Goal: Answer question/provide support: Share knowledge or assist other users

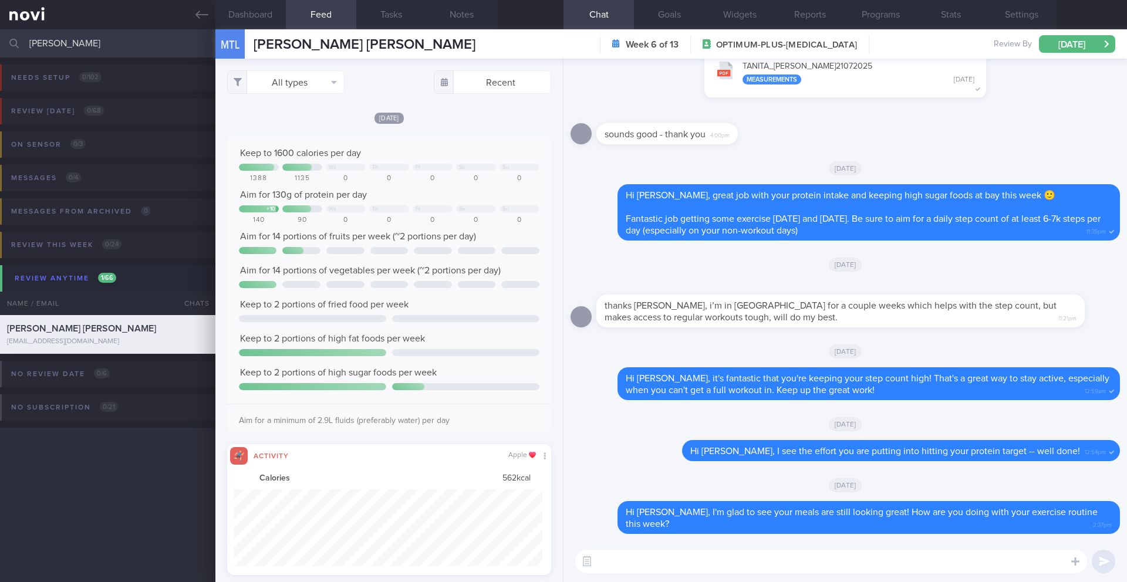
select select "9"
click at [204, 15] on icon at bounding box center [201, 14] width 13 height 13
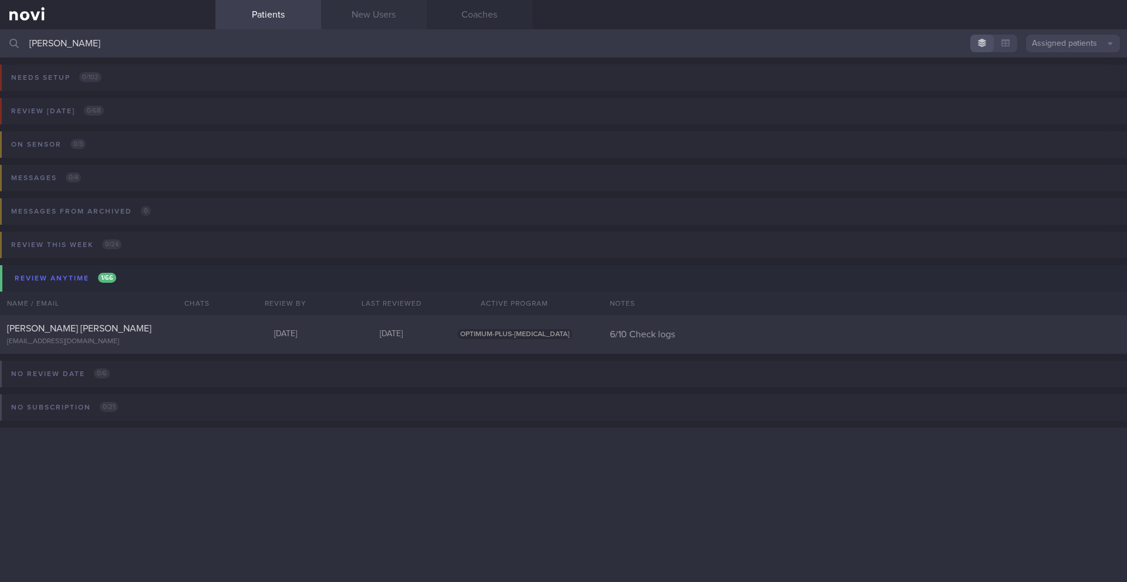
click at [367, 19] on link "New Users" at bounding box center [374, 14] width 106 height 29
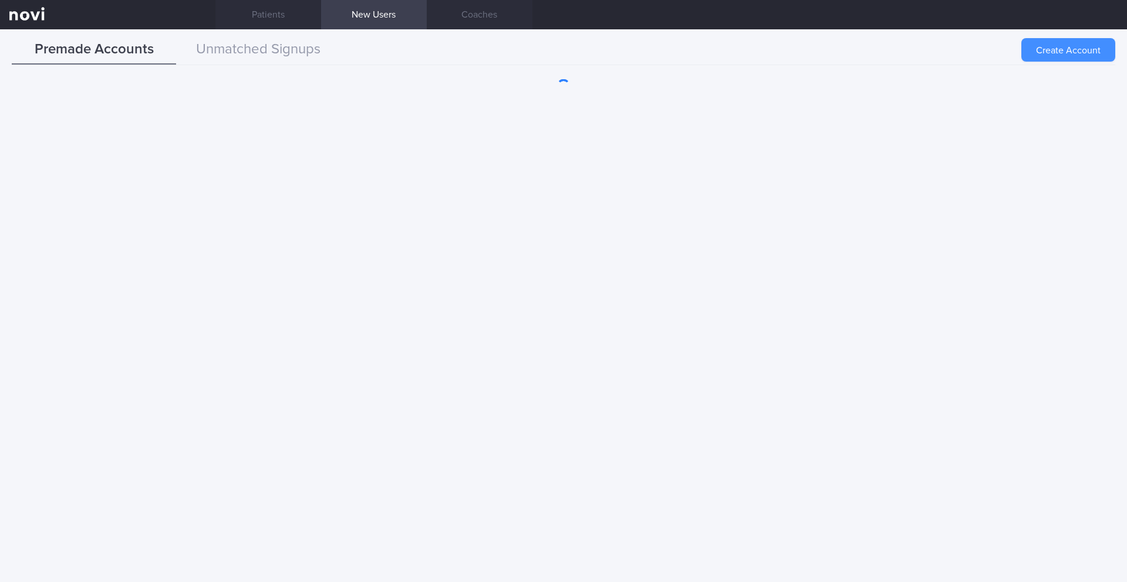
click at [1075, 49] on button "Create Account" at bounding box center [1068, 49] width 94 height 23
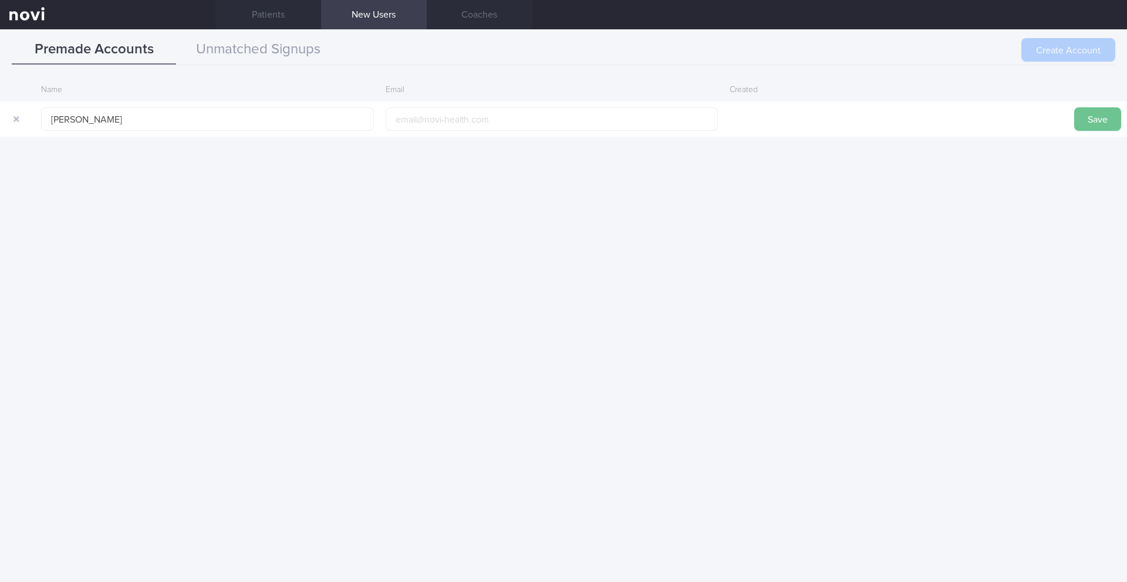
type input "[PERSON_NAME]"
click at [1090, 118] on button "Save" at bounding box center [1097, 118] width 47 height 23
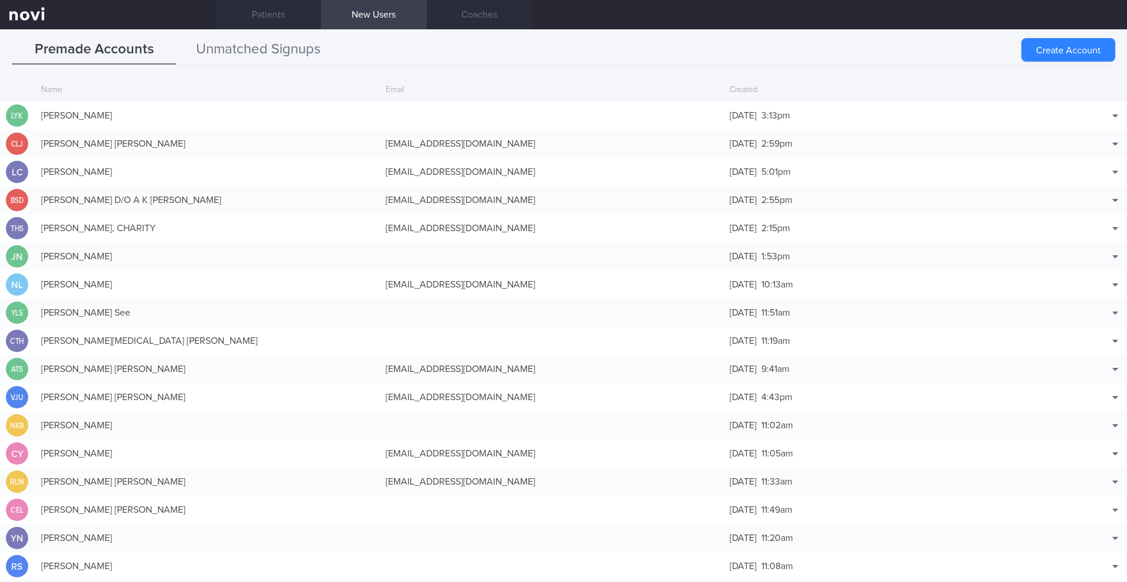
click at [277, 54] on button "Unmatched Signups" at bounding box center [258, 49] width 164 height 29
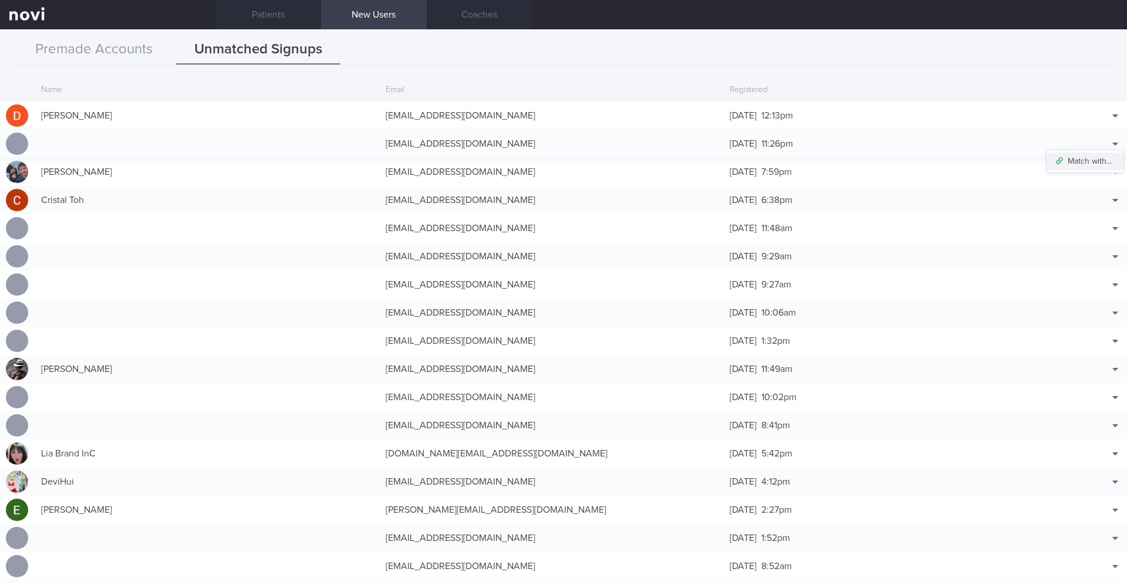
click at [1084, 158] on button "Match with..." at bounding box center [1084, 162] width 77 height 18
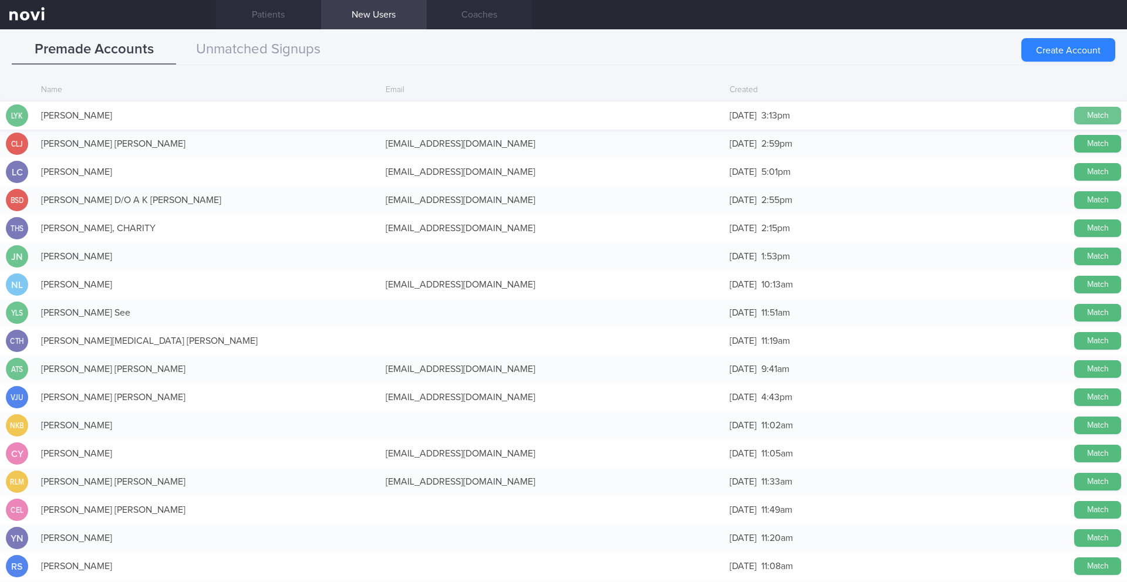
click at [1086, 119] on button "Match" at bounding box center [1097, 116] width 47 height 18
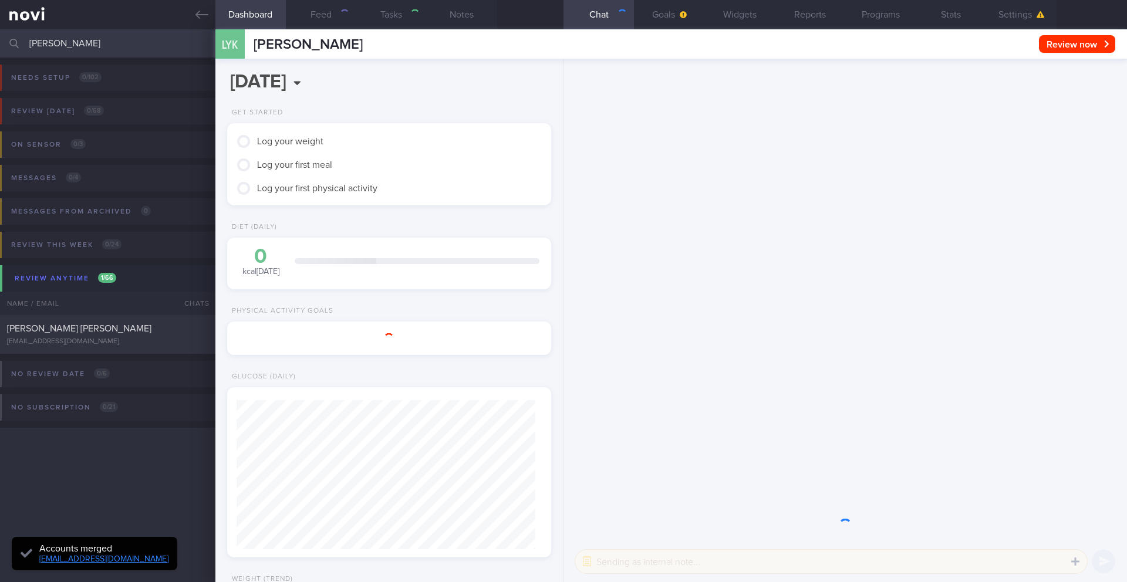
scroll to position [147, 295]
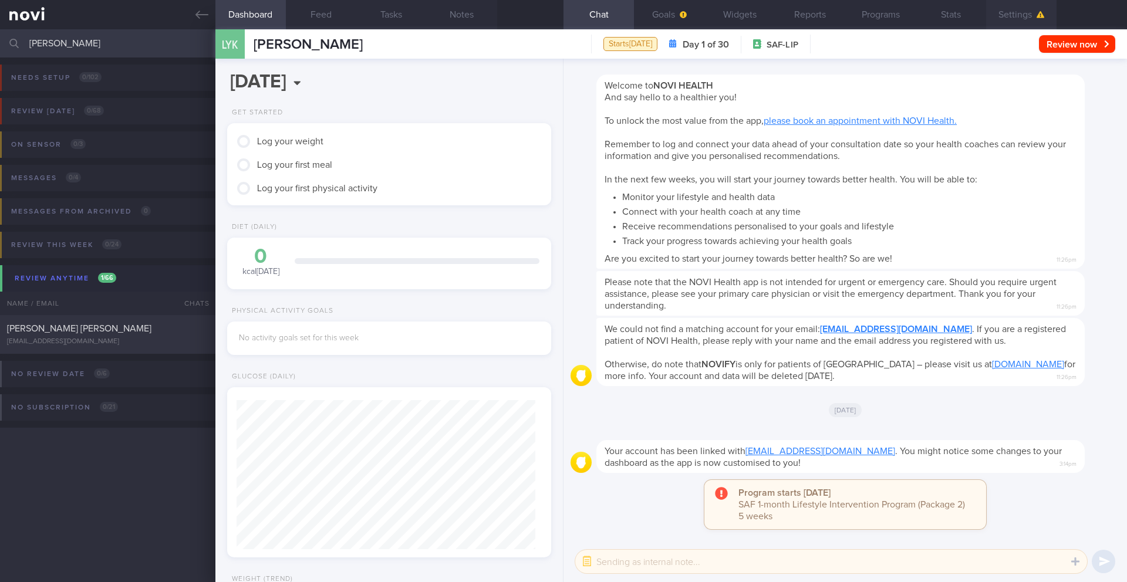
click at [1018, 18] on button "Settings" at bounding box center [1021, 14] width 70 height 29
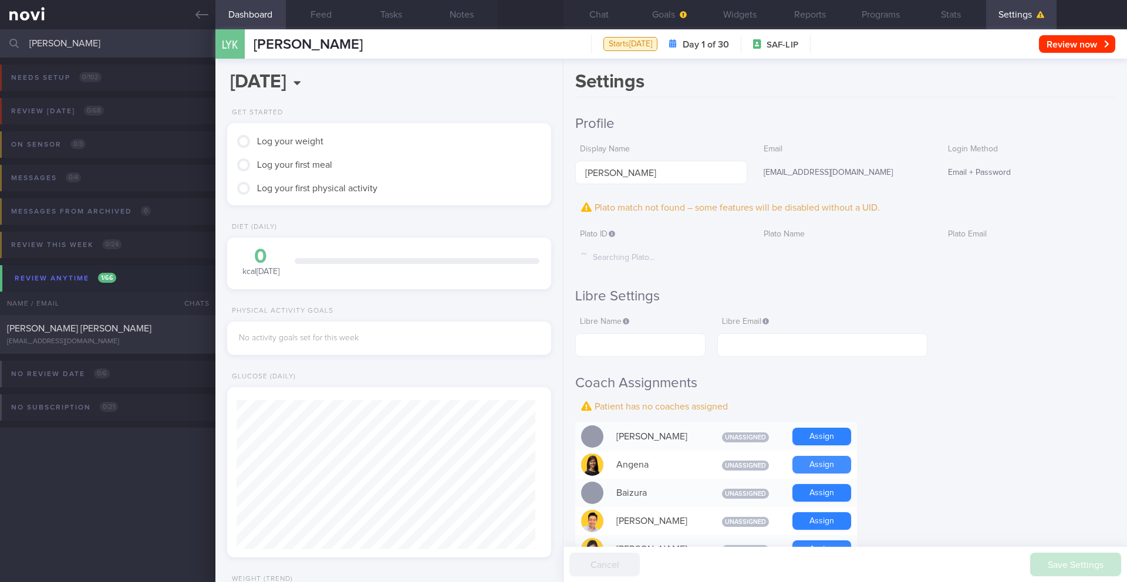
click at [827, 460] on button "Assign" at bounding box center [821, 465] width 59 height 18
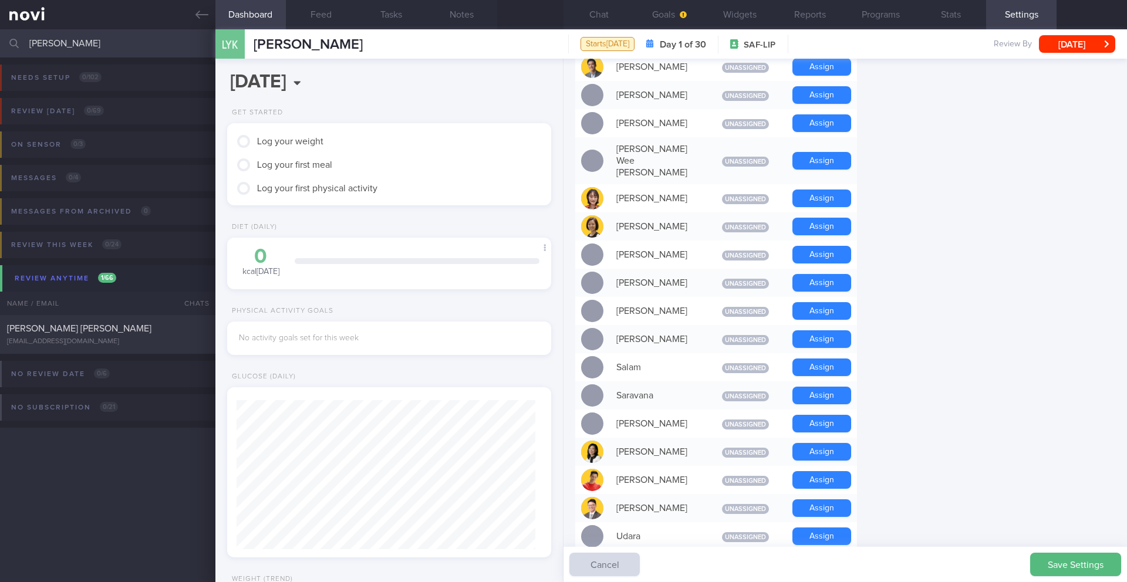
scroll to position [729, 0]
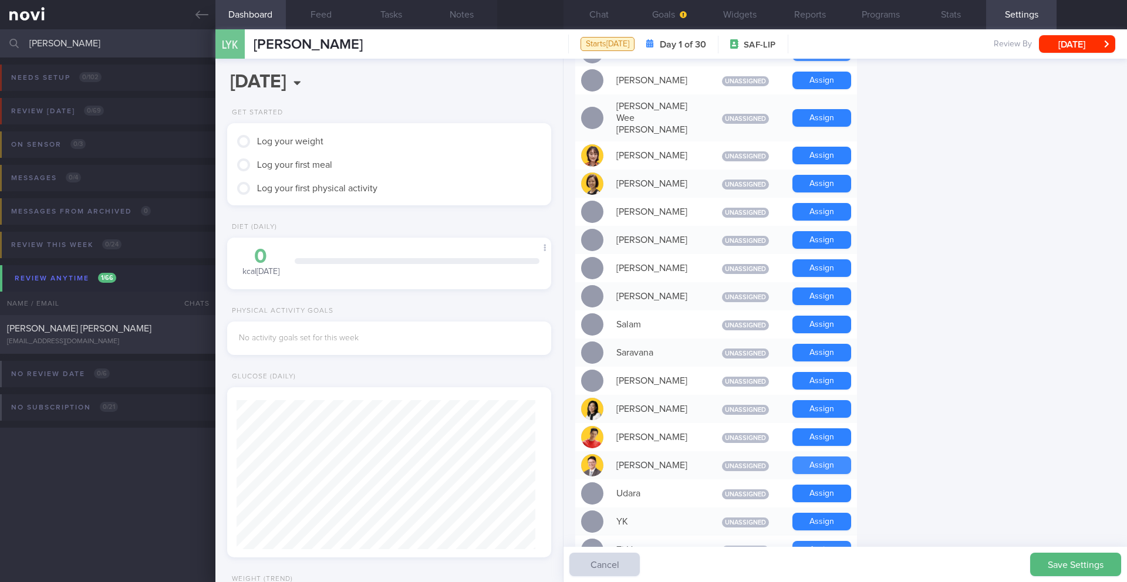
click at [803, 456] on button "Assign" at bounding box center [821, 465] width 59 height 18
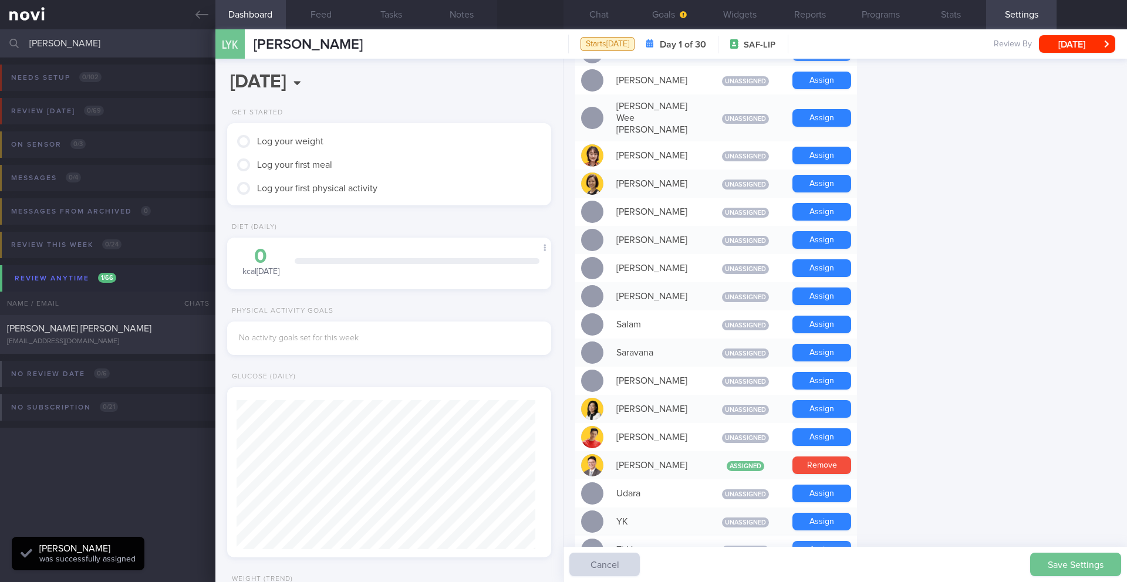
click at [1060, 573] on button "Save Settings" at bounding box center [1075, 564] width 91 height 23
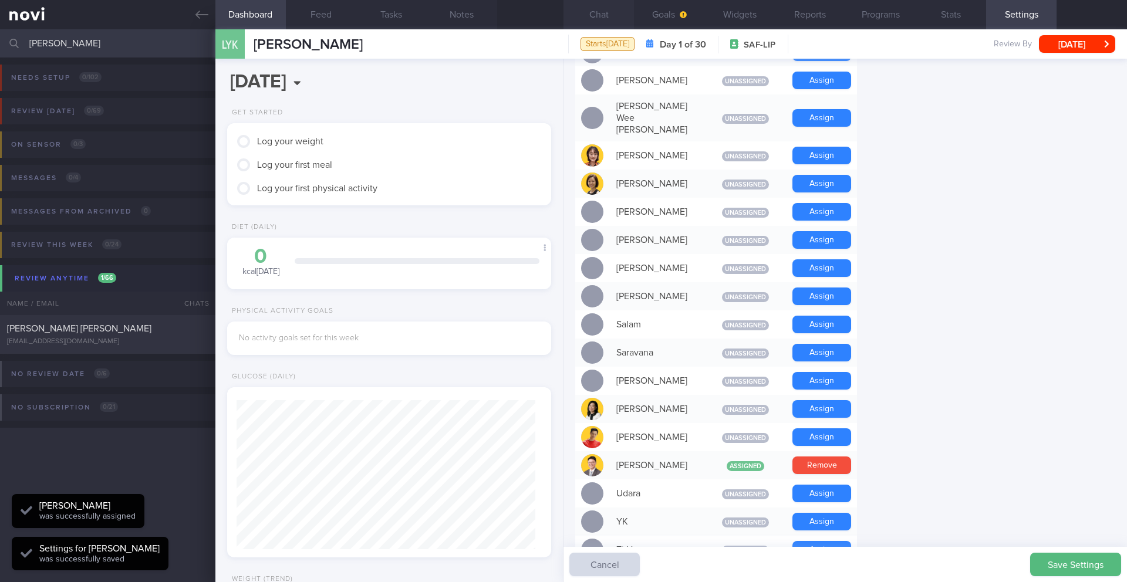
click at [614, 16] on button "Chat" at bounding box center [598, 14] width 70 height 29
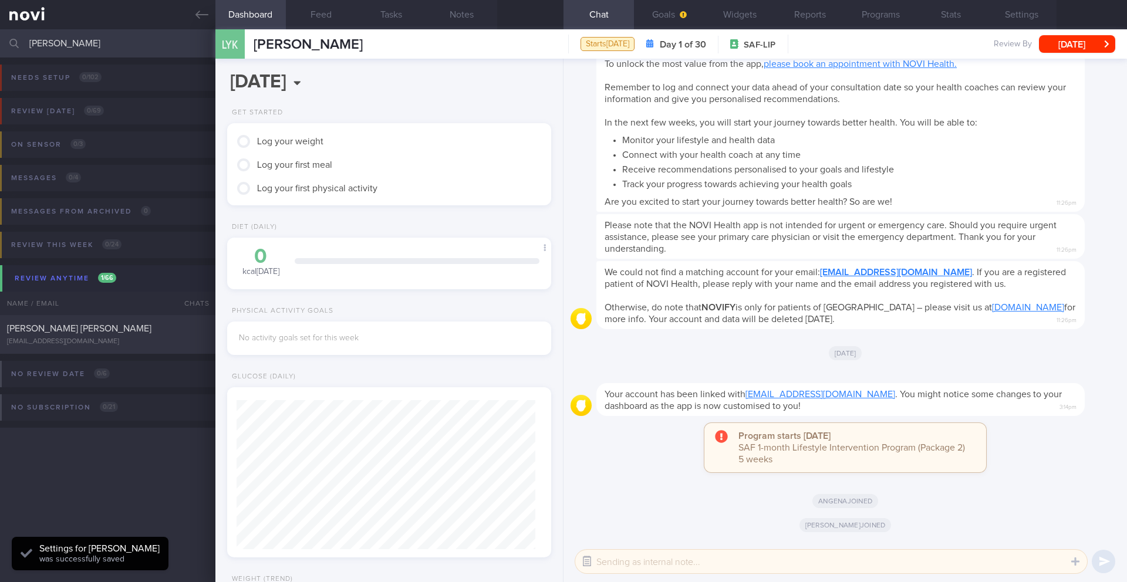
click at [587, 559] on button "button" at bounding box center [586, 561] width 21 height 21
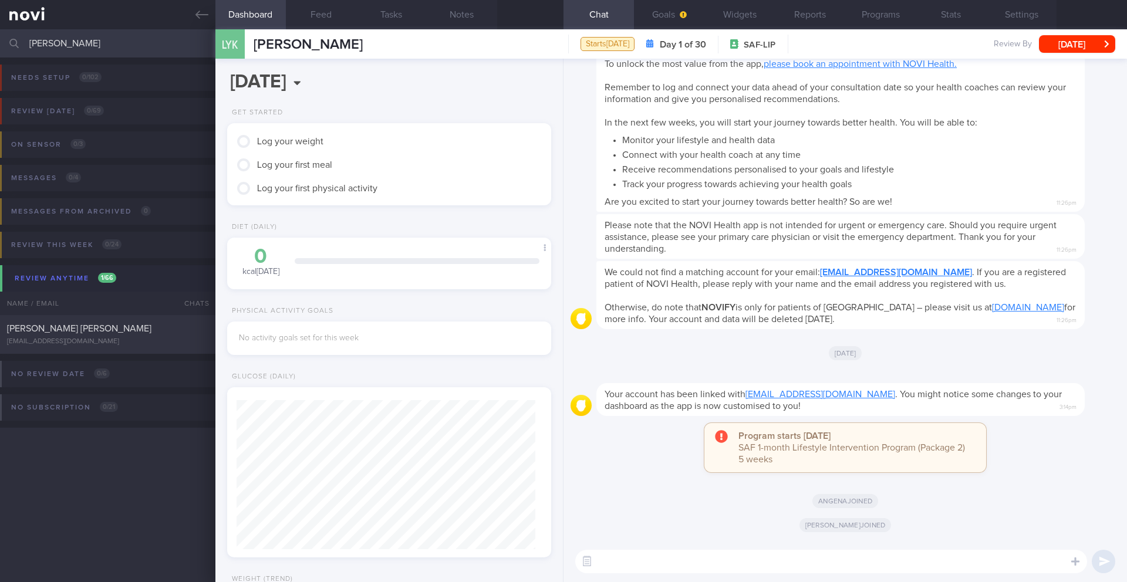
click at [640, 560] on textarea at bounding box center [831, 561] width 512 height 23
type textarea "Hi [PERSON_NAME]"
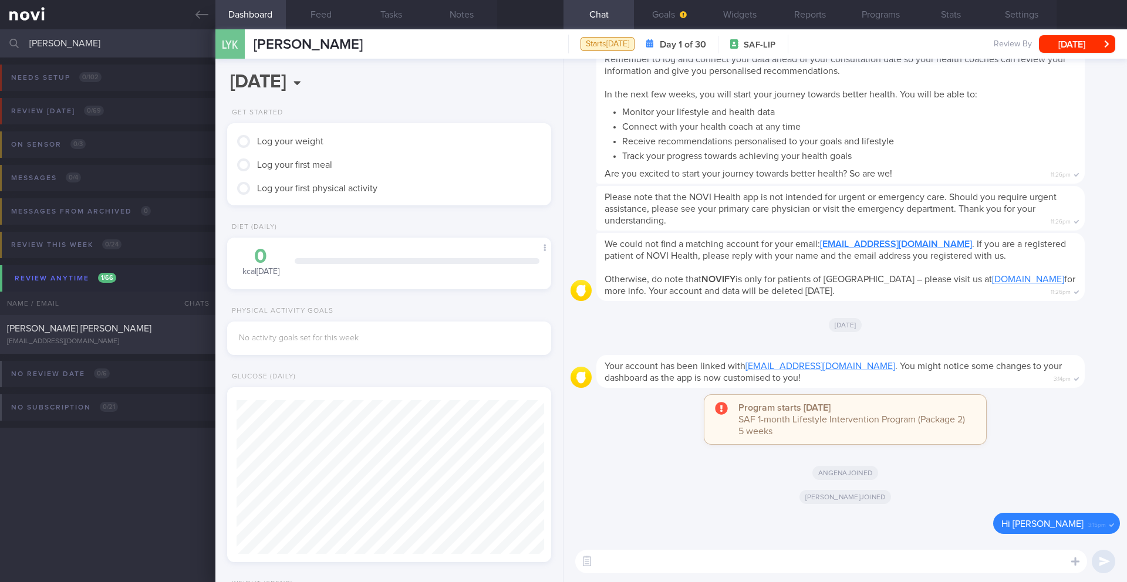
scroll to position [586602, 586454]
click at [587, 557] on button "button" at bounding box center [586, 561] width 21 height 21
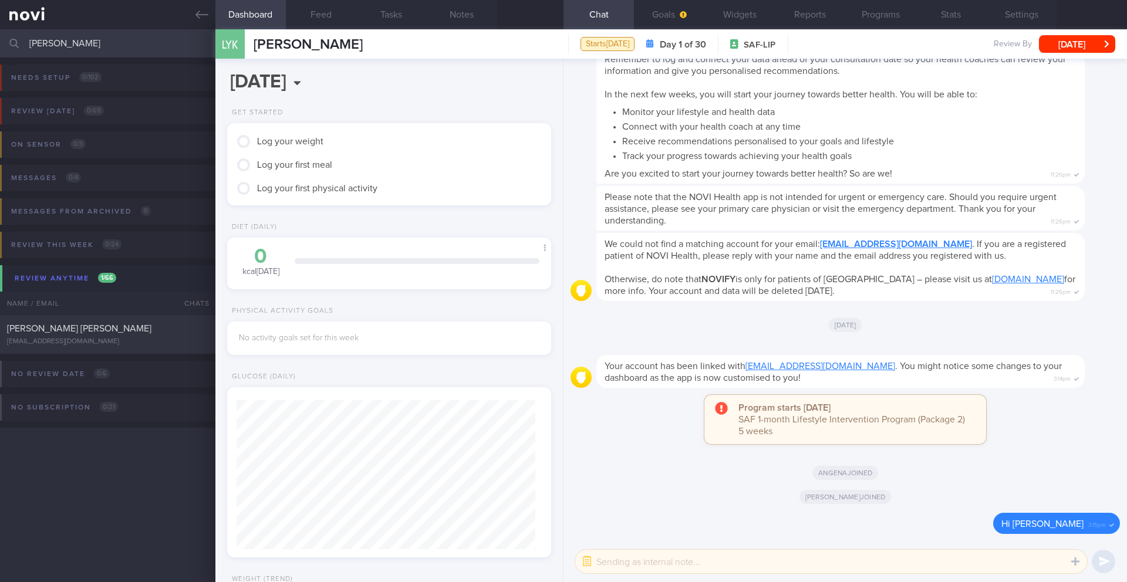
click at [611, 557] on textarea at bounding box center [831, 561] width 512 height 23
type textarea "S"
type textarea "Send portions, what to eat out, exercise"
click at [1107, 561] on button "submit" at bounding box center [1102, 561] width 23 height 23
